Goal: Information Seeking & Learning: Learn about a topic

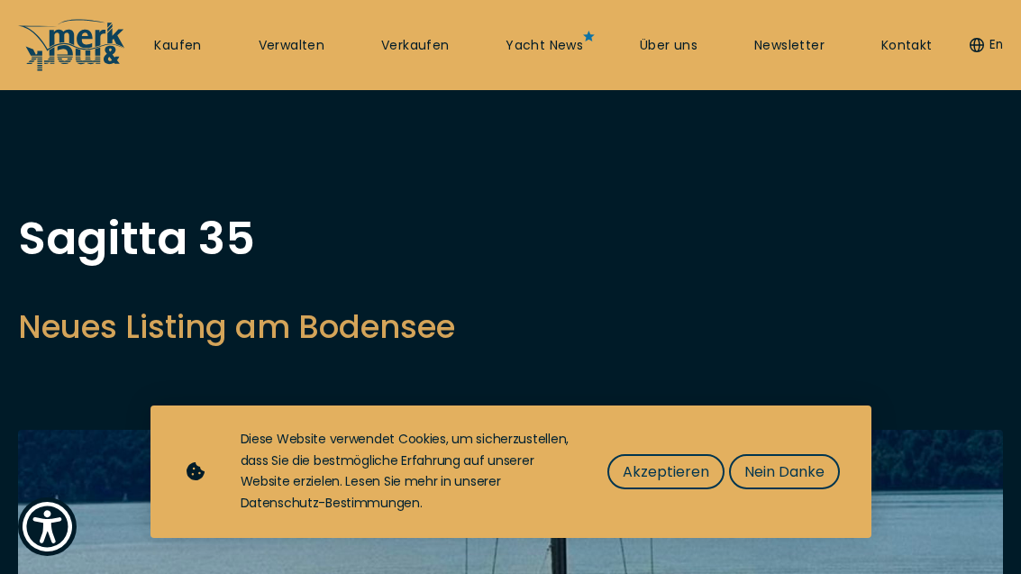
click at [671, 474] on span "Akzeptieren" at bounding box center [666, 472] width 87 height 23
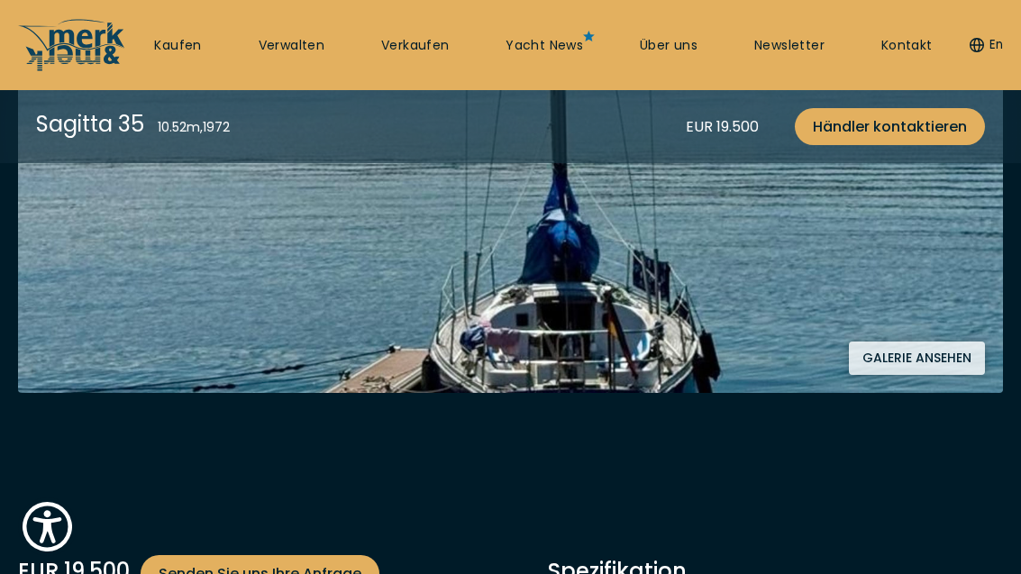
scroll to position [424, 0]
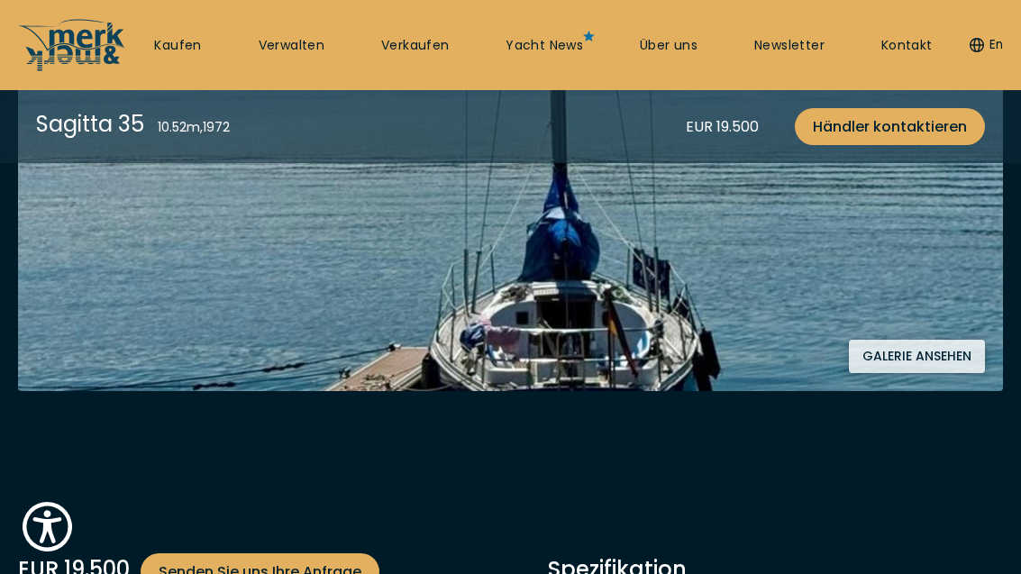
click at [909, 354] on button "Galerie ansehen" at bounding box center [917, 356] width 136 height 33
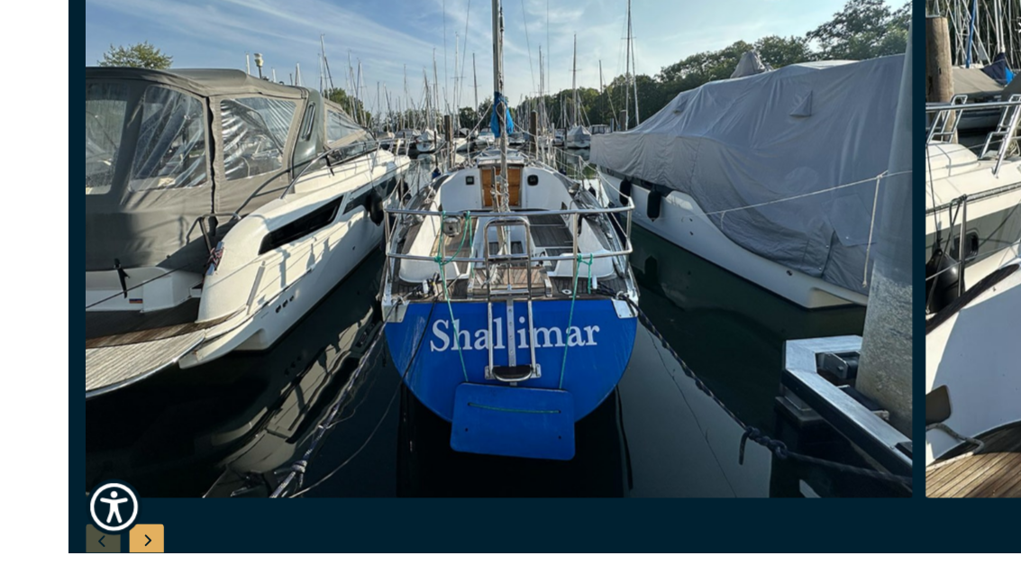
scroll to position [361, 0]
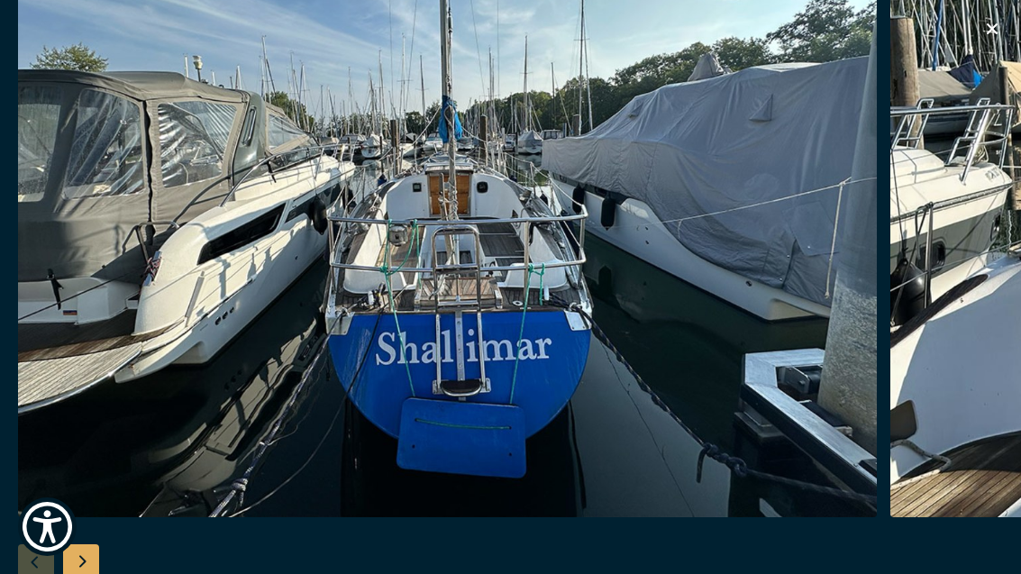
click at [511, 373] on img "button" at bounding box center [447, 229] width 859 height 577
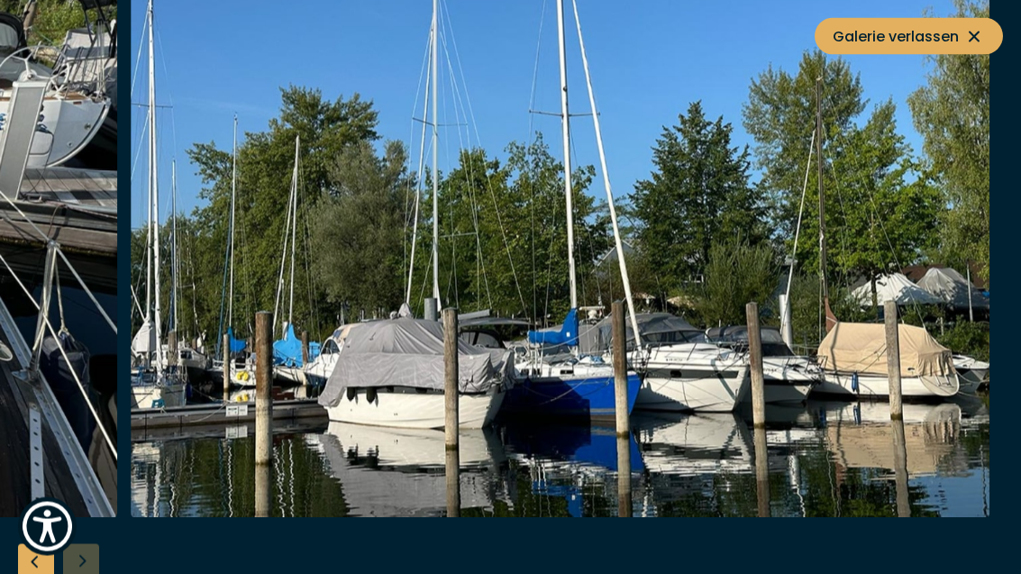
scroll to position [0, 0]
click at [949, 44] on span "Galerie verlassen" at bounding box center [909, 36] width 152 height 23
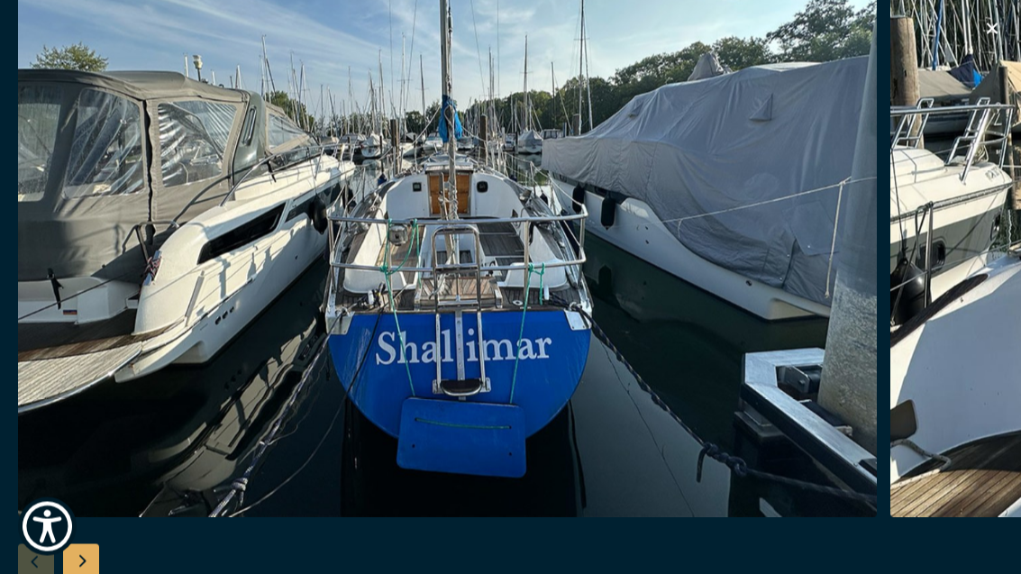
scroll to position [464, 0]
click at [993, 43] on button "button" at bounding box center [993, 31] width 22 height 27
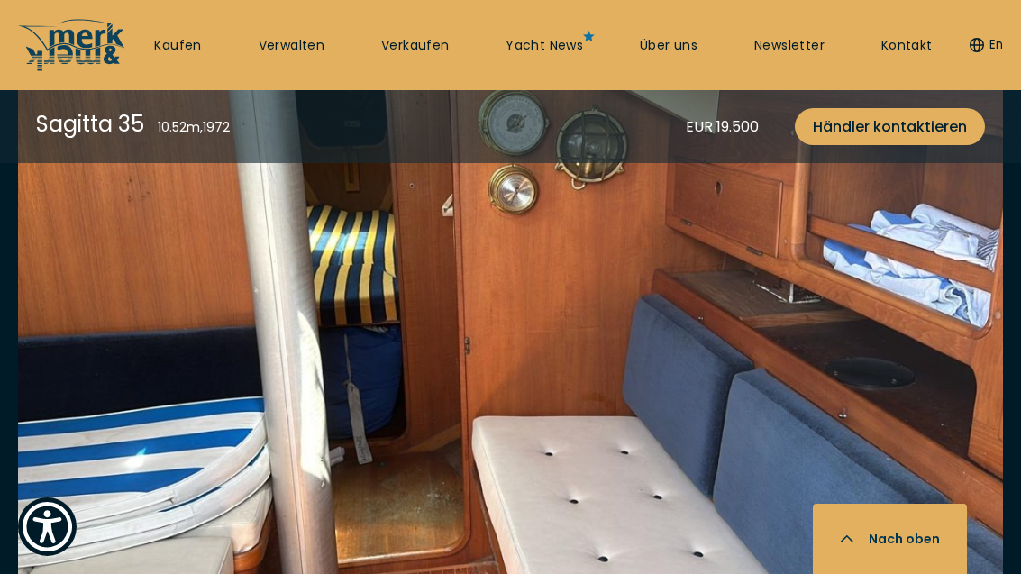
scroll to position [3618, 0]
click at [523, 355] on img at bounding box center [510, 297] width 985 height 662
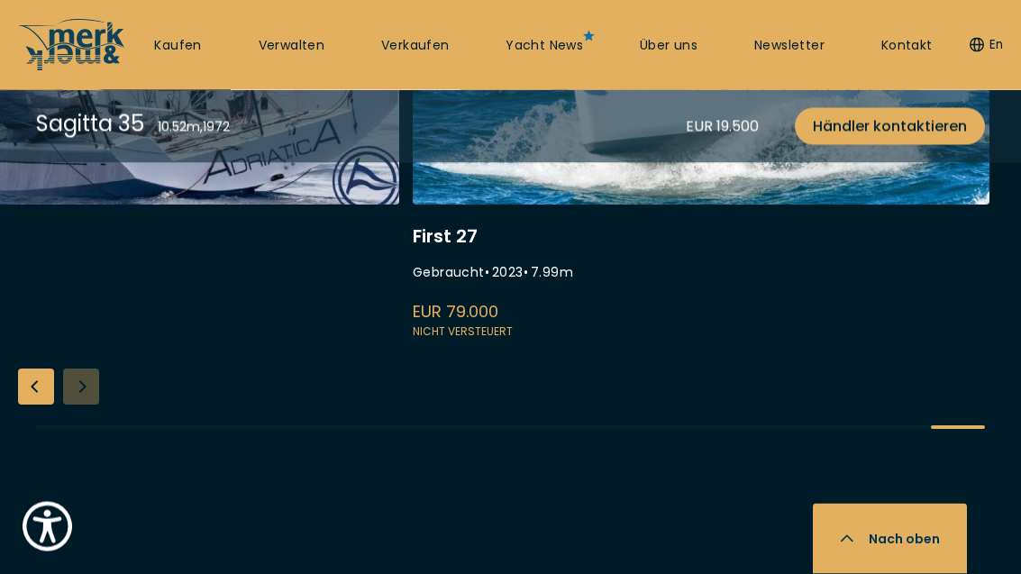
scroll to position [5189, 0]
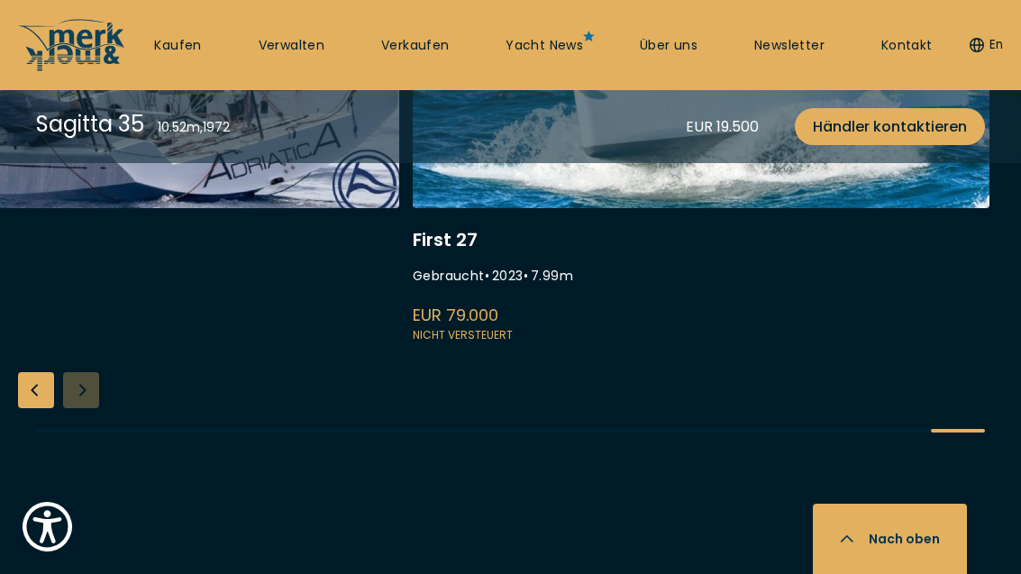
click at [78, 373] on div "Carter 37 Gebraucht • 1983 • 11.28 m EUR 85.000 Versteuert Farr 280 Gebraucht •…" at bounding box center [510, 165] width 1021 height 598
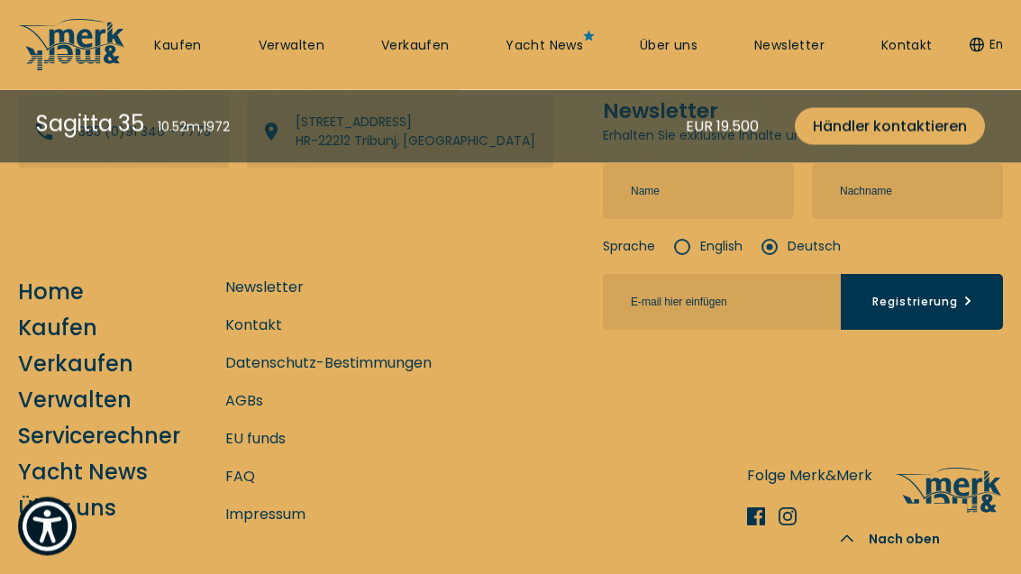
scroll to position [6619, 0]
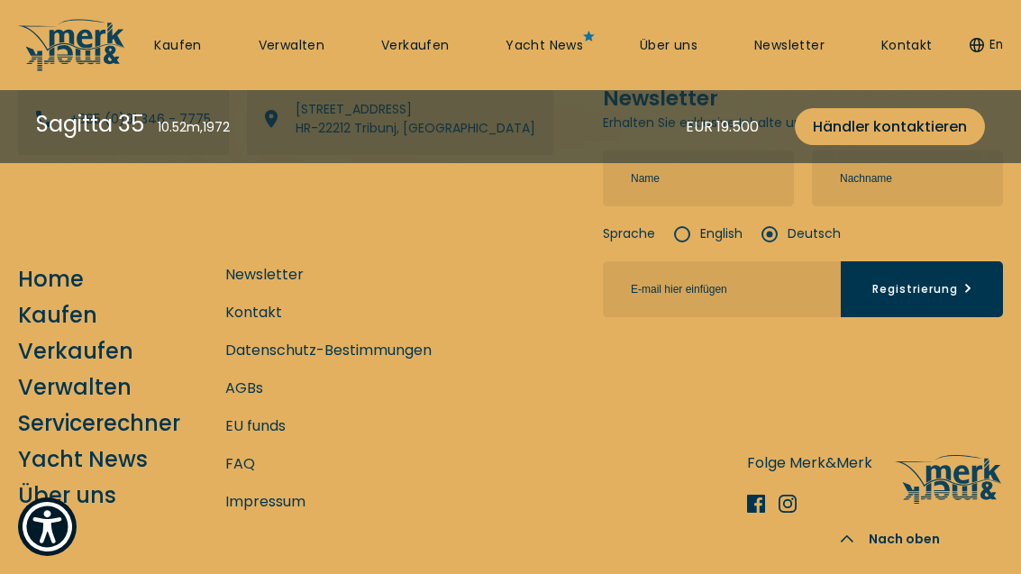
click at [99, 510] on link "Über uns" at bounding box center [67, 496] width 98 height 32
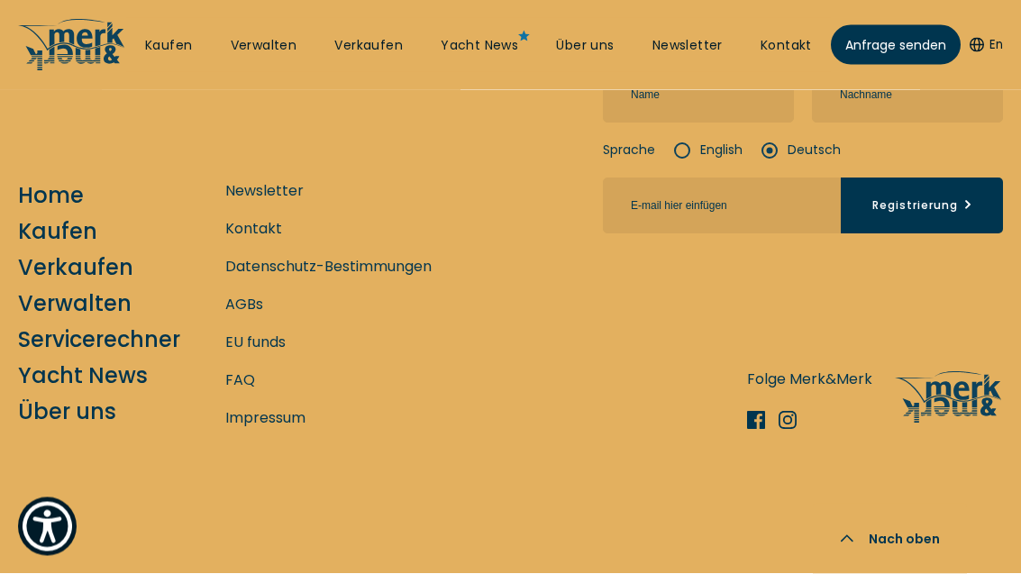
scroll to position [7656, 0]
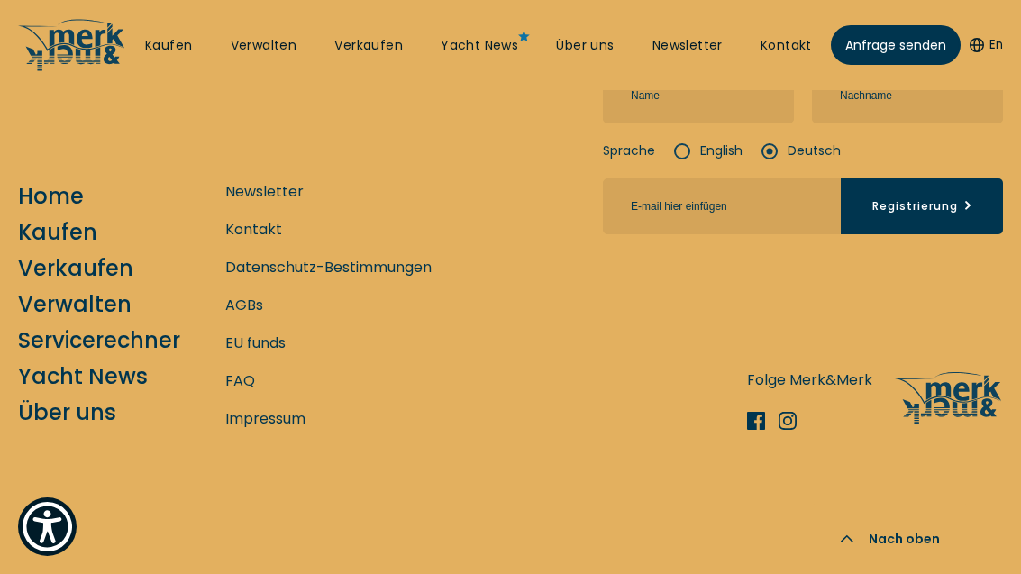
click at [480, 53] on link "Yacht News" at bounding box center [480, 46] width 78 height 18
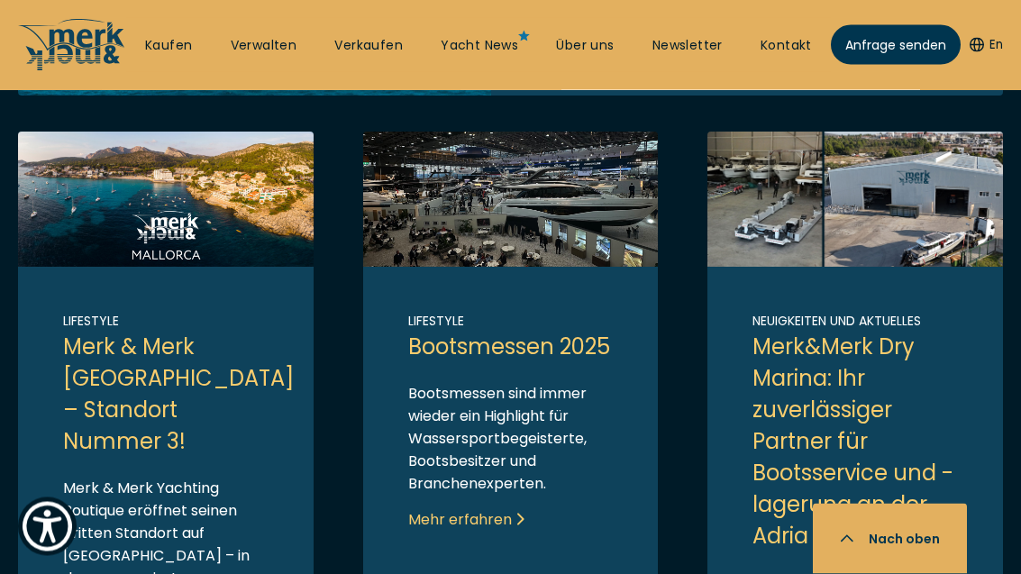
scroll to position [846, 0]
click at [111, 384] on link "Link to post" at bounding box center [166, 460] width 296 height 656
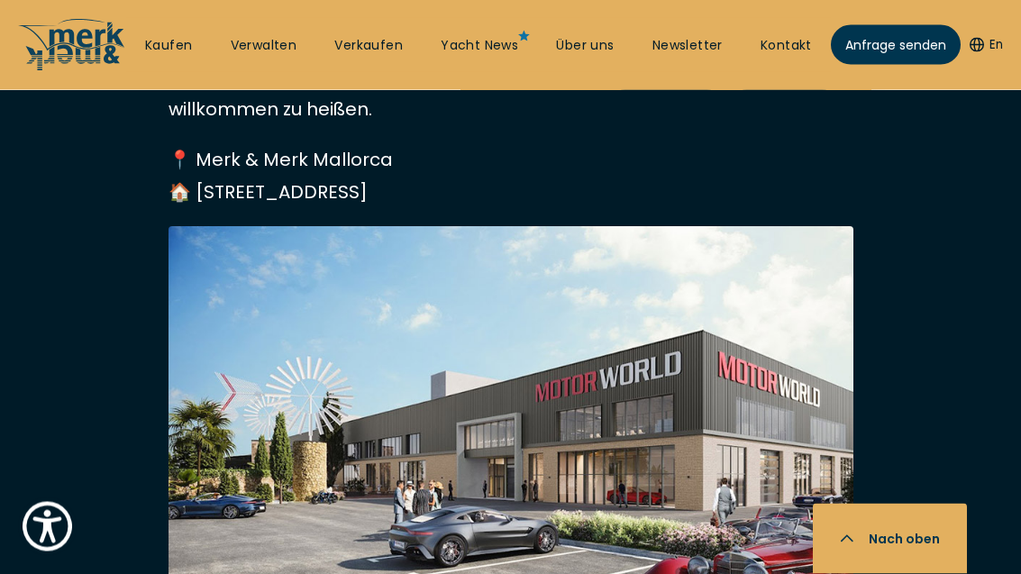
scroll to position [910, 0]
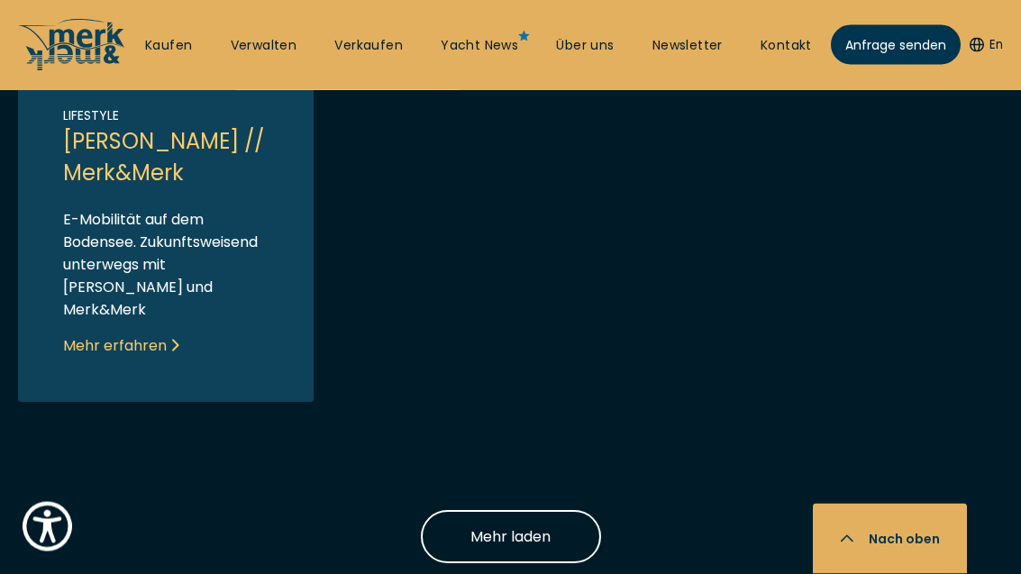
scroll to position [1743, 0]
click at [501, 548] on span "Mehr laden" at bounding box center [511, 537] width 80 height 23
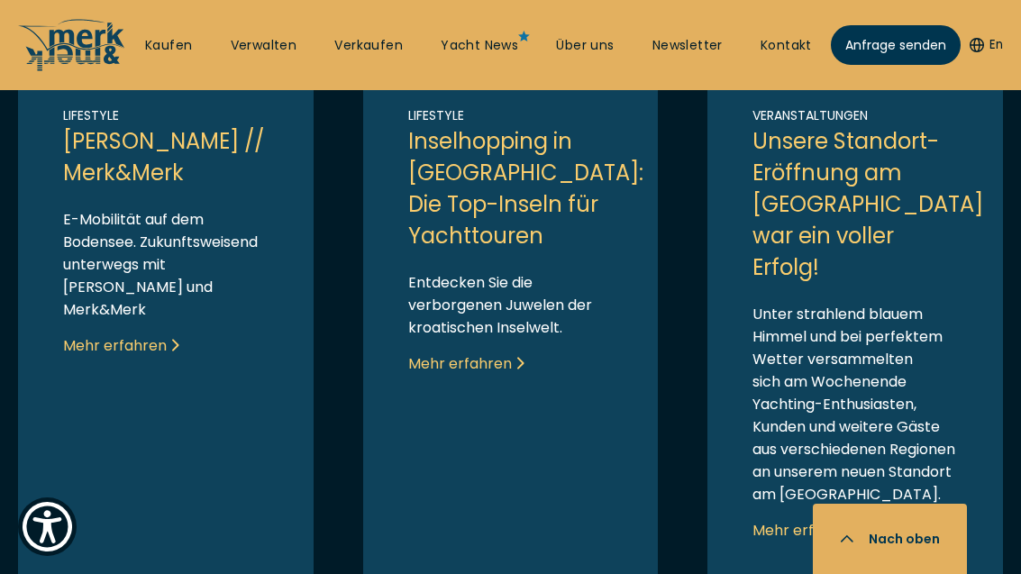
click at [836, 252] on link "Link to post" at bounding box center [856, 256] width 296 height 661
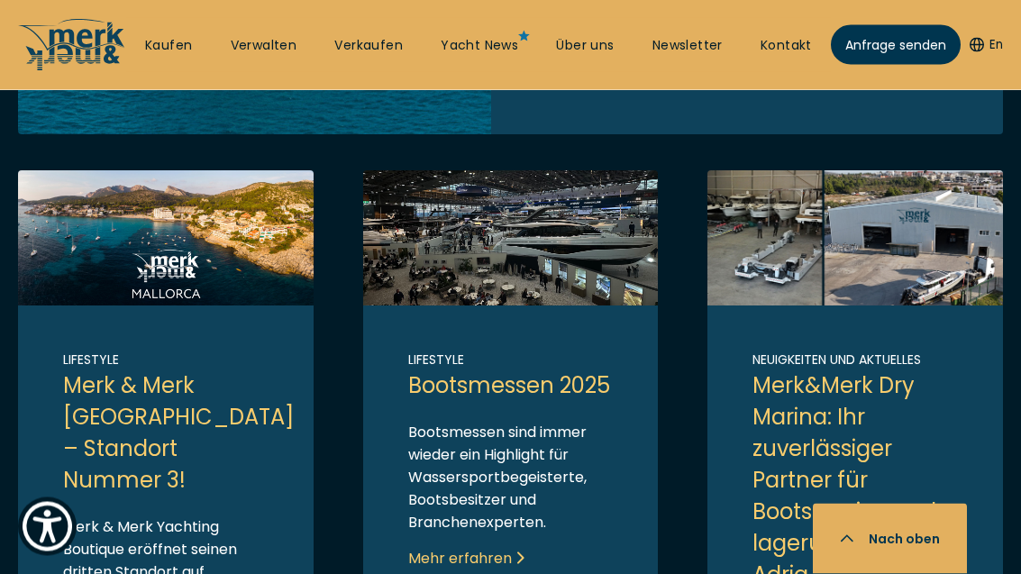
scroll to position [807, 0]
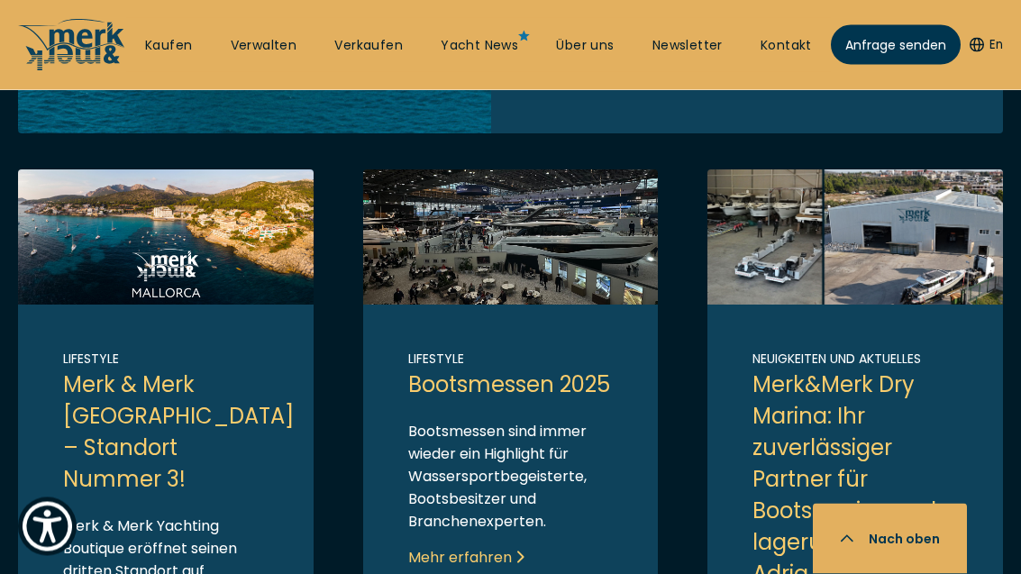
click at [453, 572] on link "Link to post" at bounding box center [511, 498] width 296 height 656
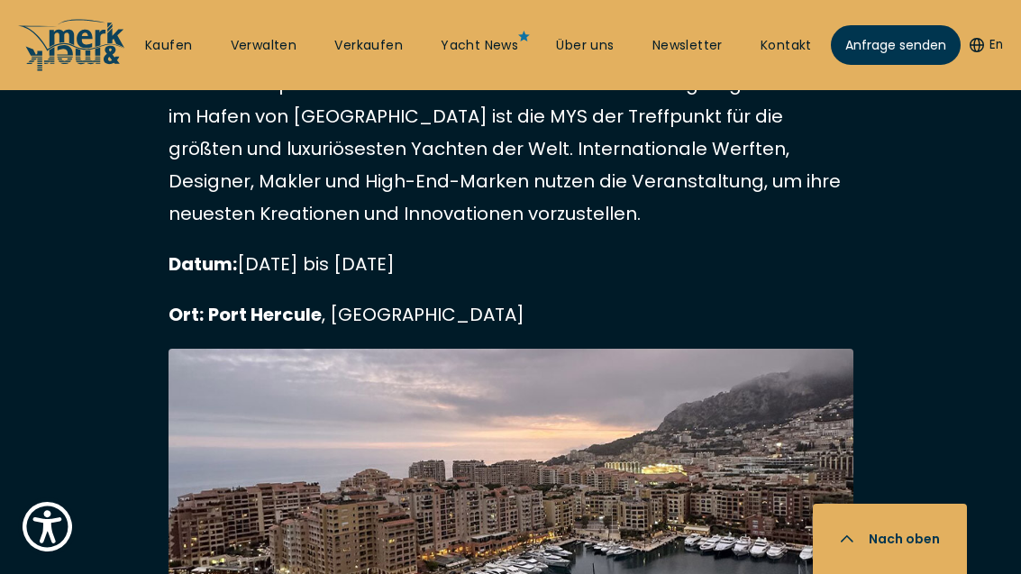
scroll to position [5829, 0]
